Goal: Obtain resource: Download file/media

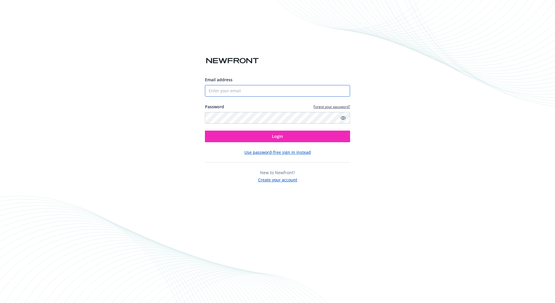
click at [284, 90] on input "Email address" at bounding box center [277, 91] width 145 height 12
type input "[EMAIL_ADDRESS][DOMAIN_NAME]"
click at [205, 131] on button "Login" at bounding box center [277, 137] width 145 height 12
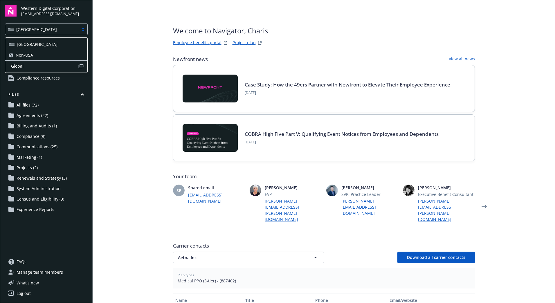
click at [81, 28] on div at bounding box center [83, 29] width 9 height 5
click at [72, 56] on div "Non-USA" at bounding box center [46, 55] width 75 height 6
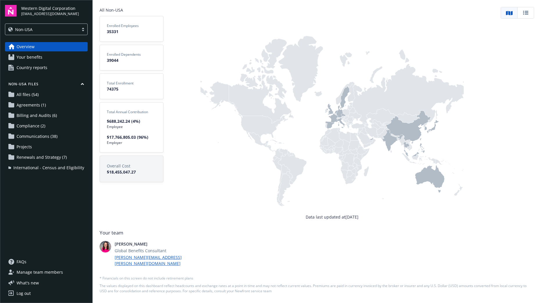
click at [40, 134] on span "Communications (38)" at bounding box center [37, 136] width 41 height 9
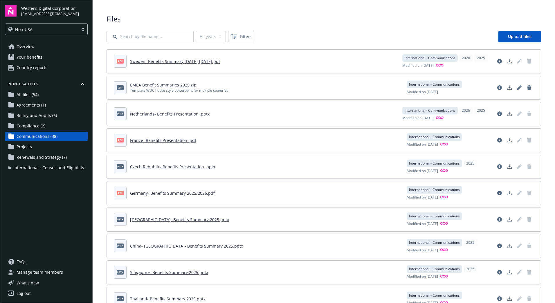
click at [173, 85] on link "EMEA Benefit Summaries 2025.zip" at bounding box center [163, 85] width 67 height 6
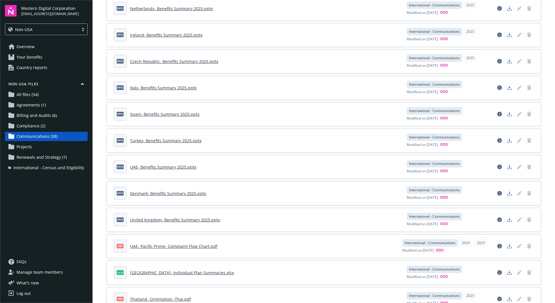
scroll to position [552, 0]
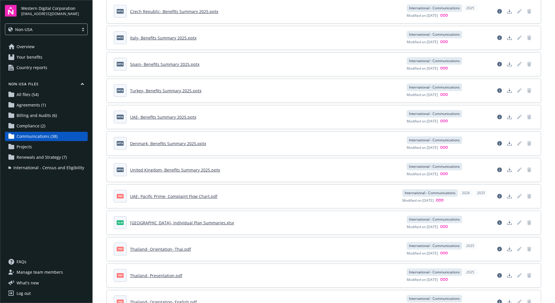
click at [165, 169] on link "United Kingdom- Benefits Summary 2025.pptx" at bounding box center [175, 170] width 90 height 6
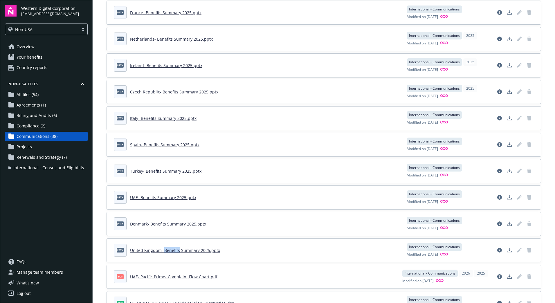
scroll to position [494, 0]
